Goal: Task Accomplishment & Management: Use online tool/utility

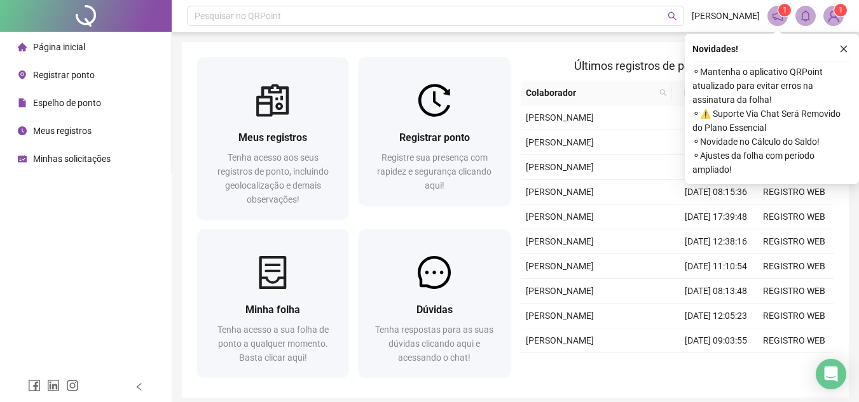
click at [55, 73] on span "Registrar ponto" at bounding box center [64, 75] width 62 height 10
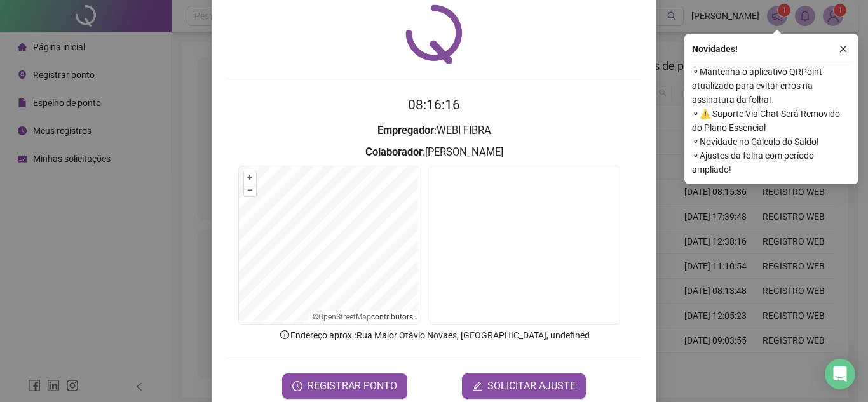
scroll to position [64, 0]
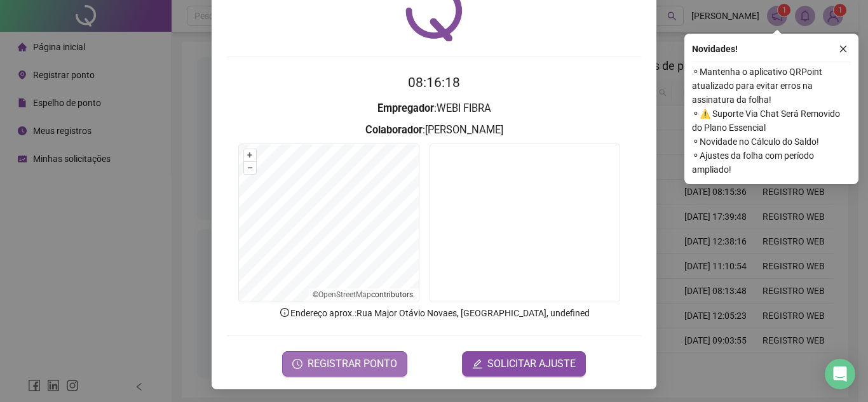
click at [354, 358] on span "REGISTRAR PONTO" at bounding box center [353, 364] width 90 height 15
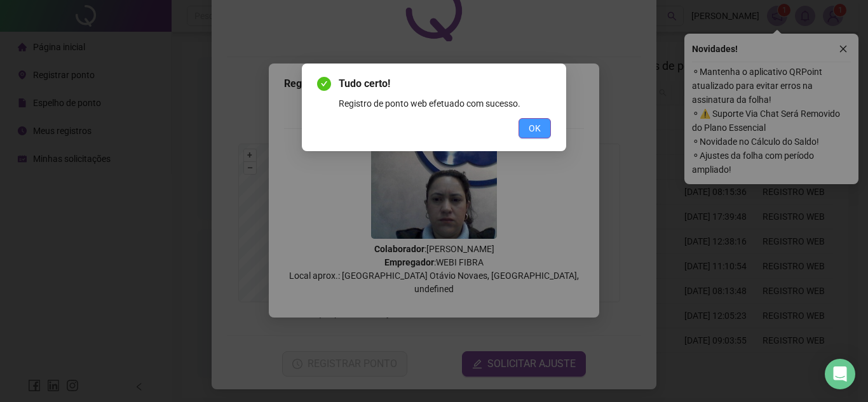
click at [540, 130] on span "OK" at bounding box center [535, 128] width 12 height 14
